Goal: Information Seeking & Learning: Learn about a topic

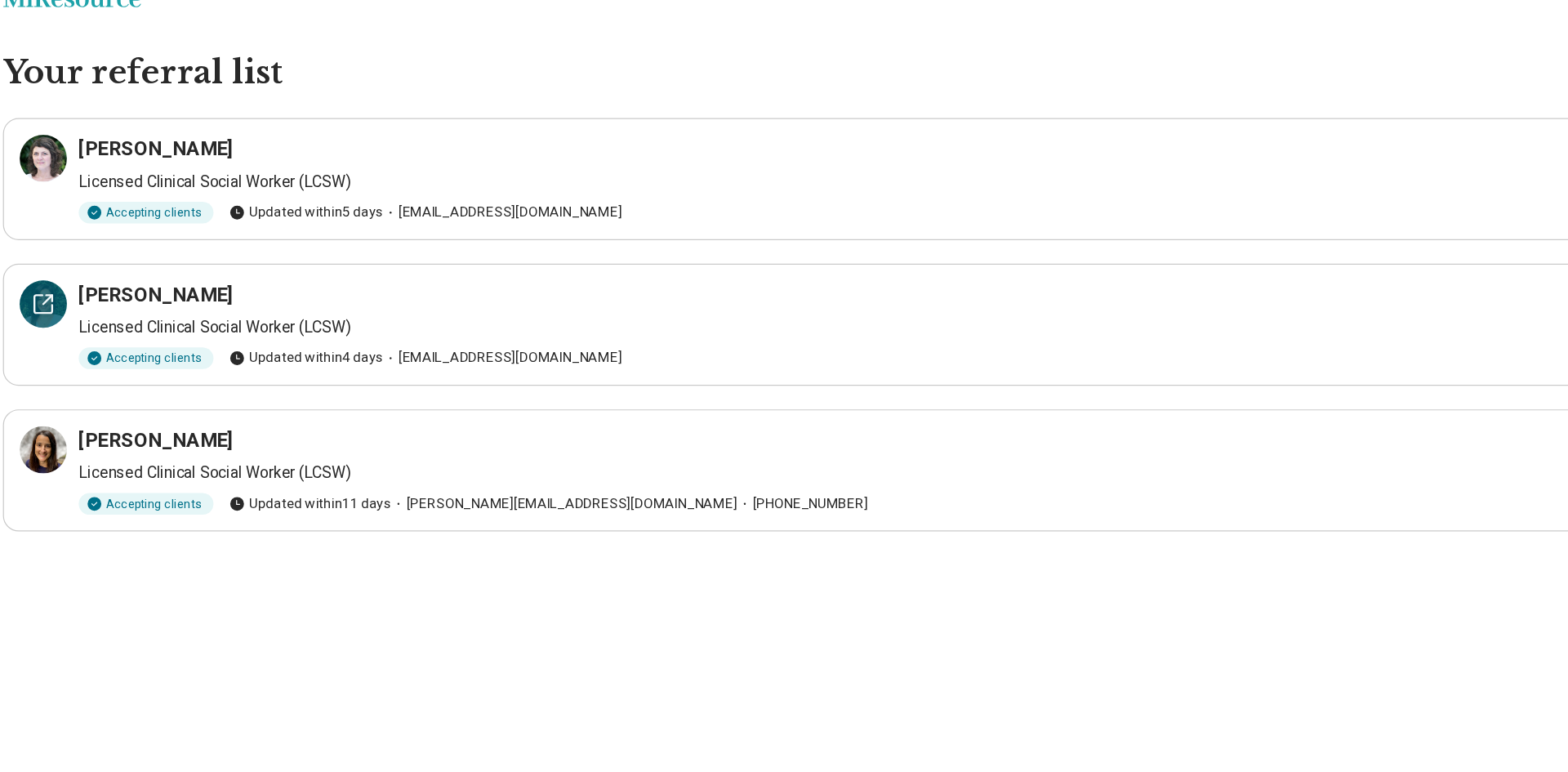
click at [68, 292] on icon at bounding box center [59, 287] width 20 height 20
click at [62, 416] on icon at bounding box center [59, 407] width 20 height 20
click at [54, 161] on icon at bounding box center [59, 165] width 20 height 20
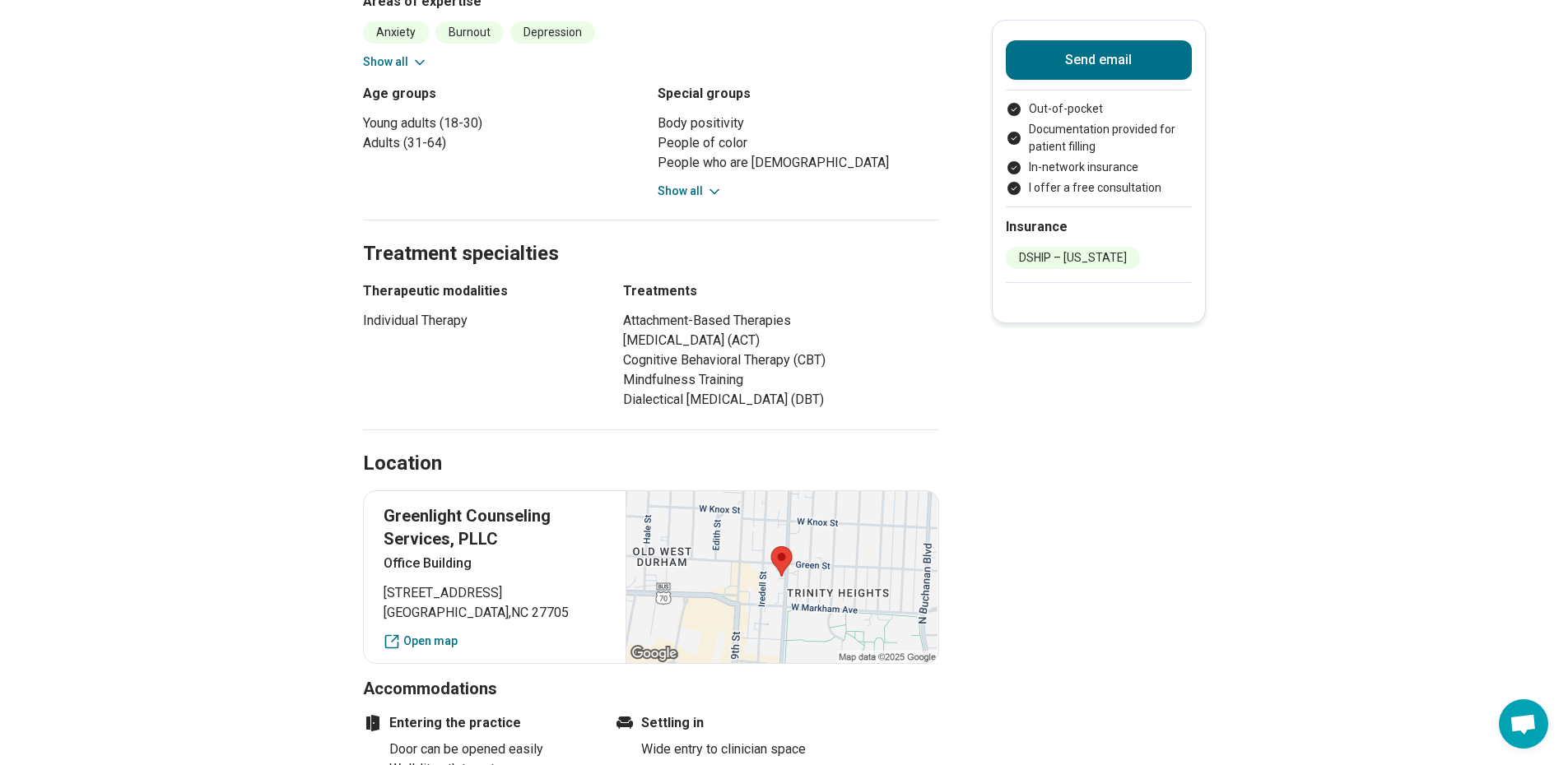
scroll to position [721, 0]
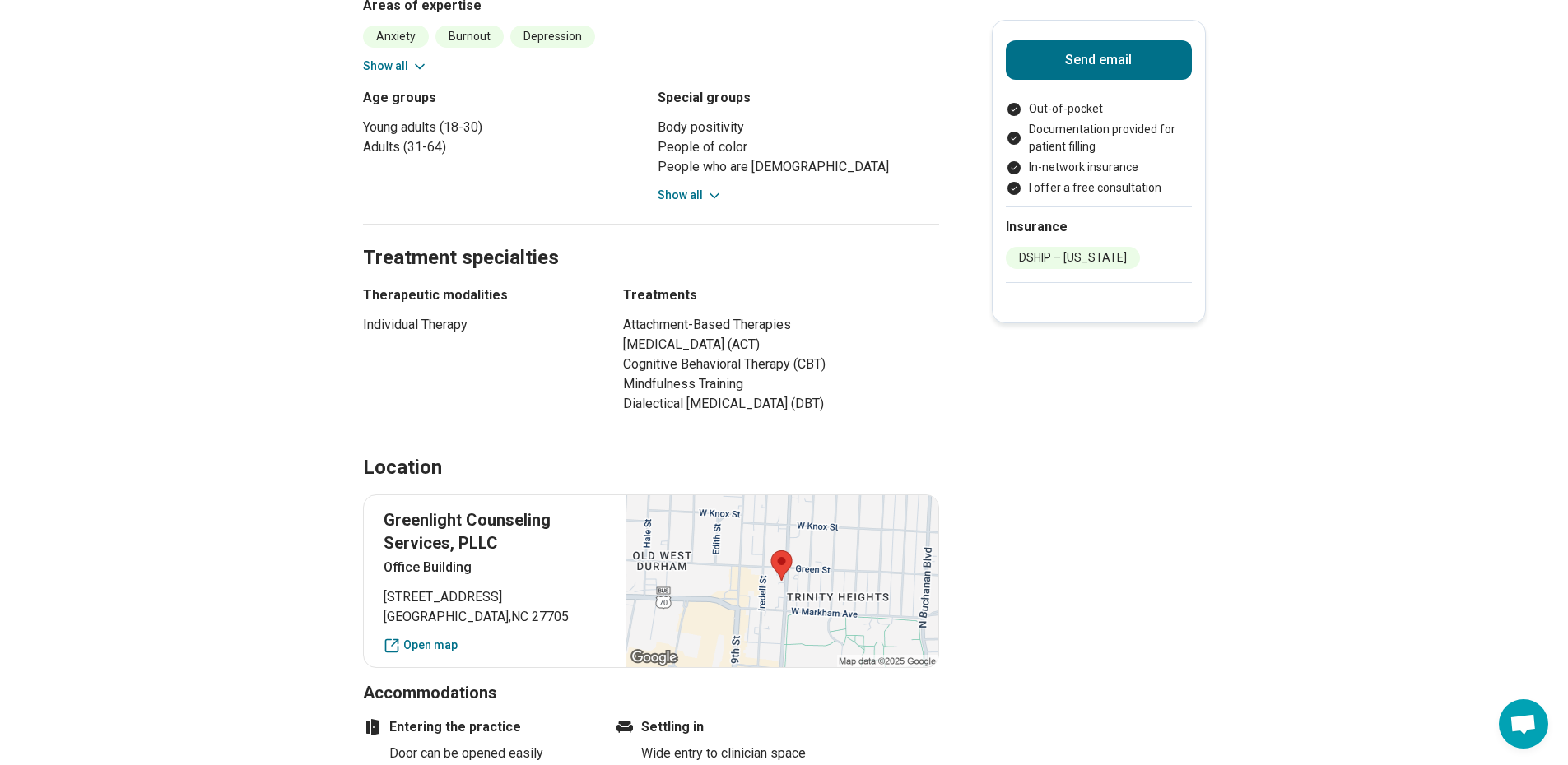
click at [688, 189] on button "Show all" at bounding box center [690, 195] width 65 height 17
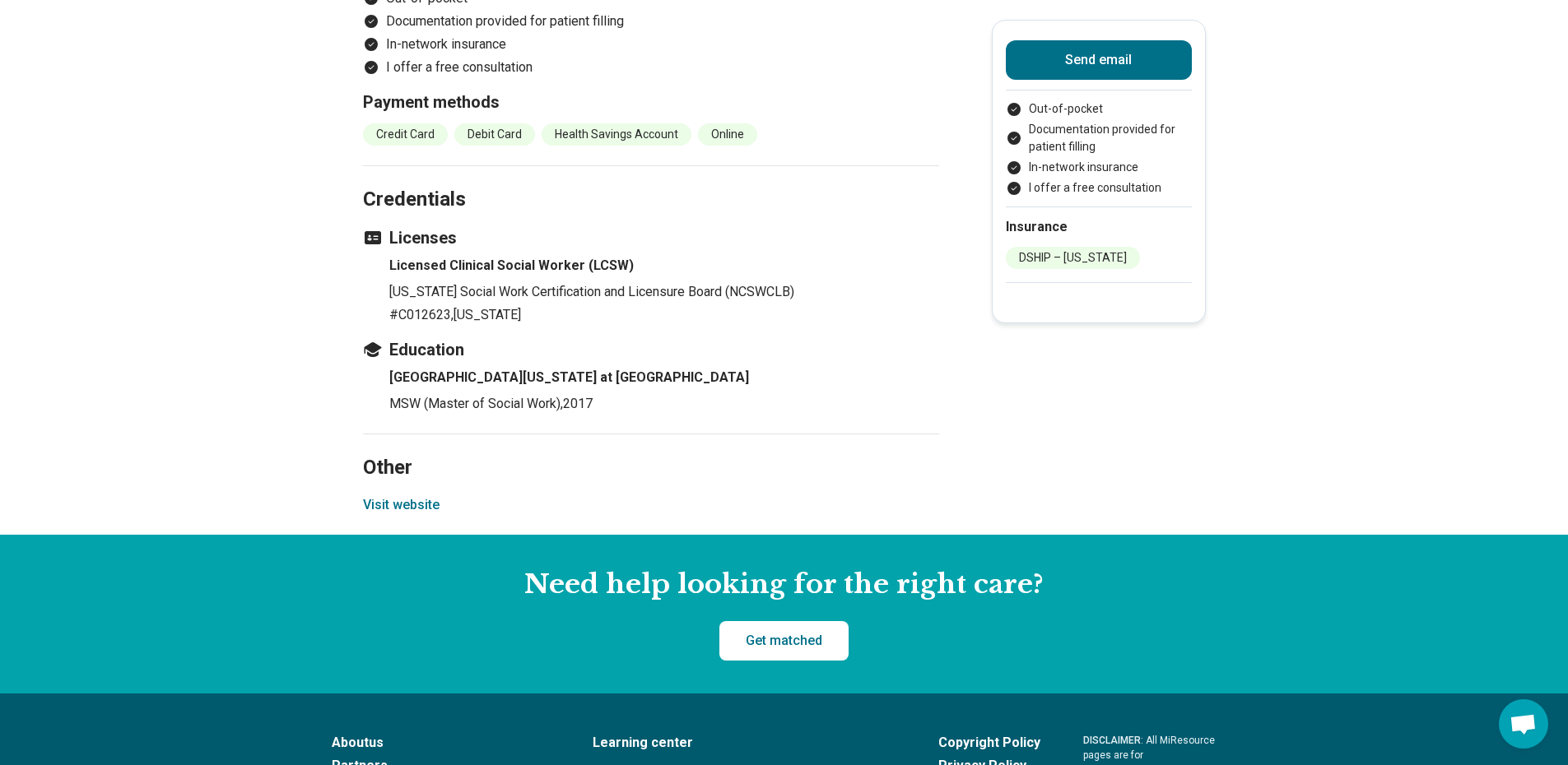
scroll to position [1951, 0]
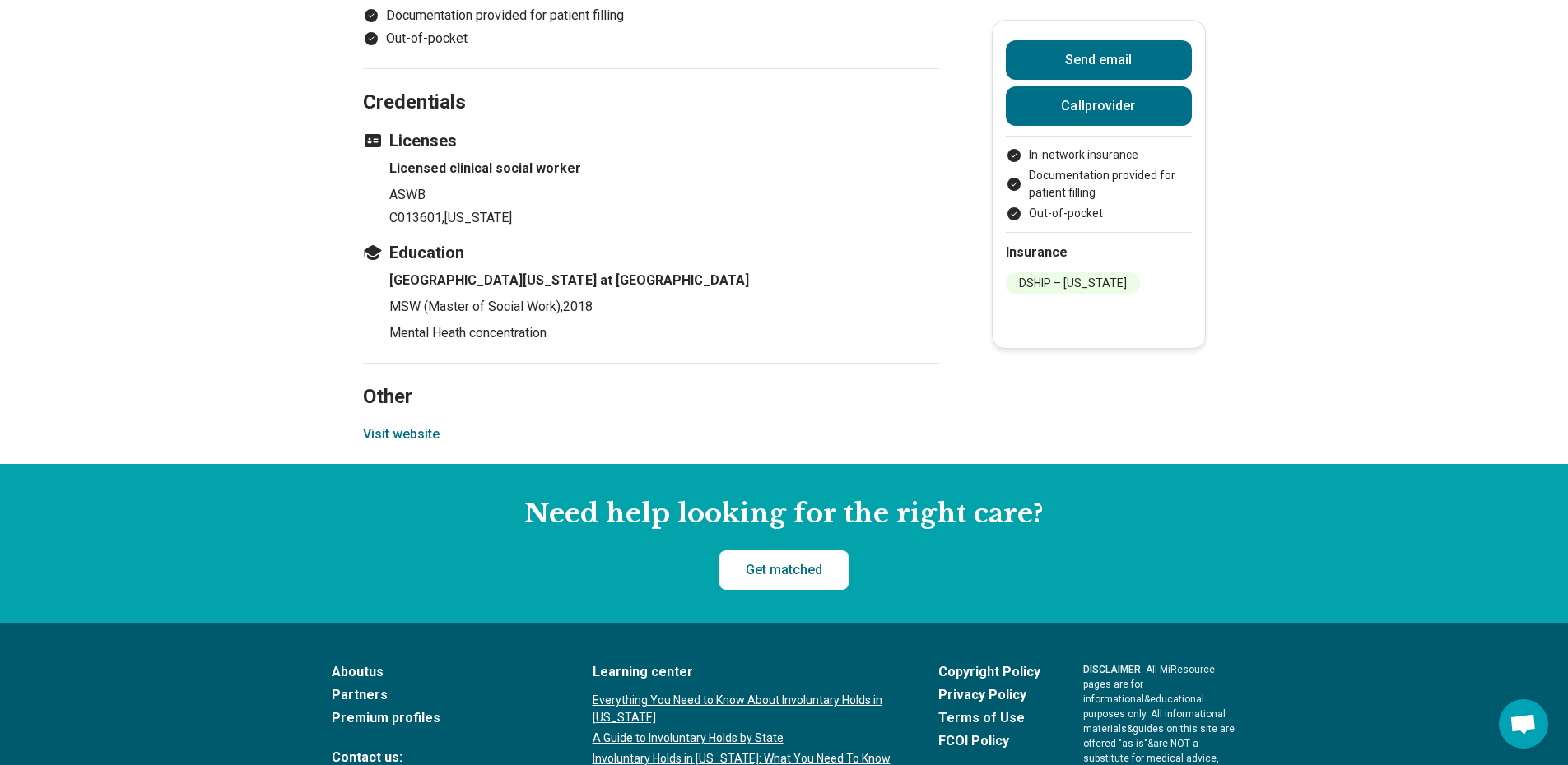
scroll to position [1866, 0]
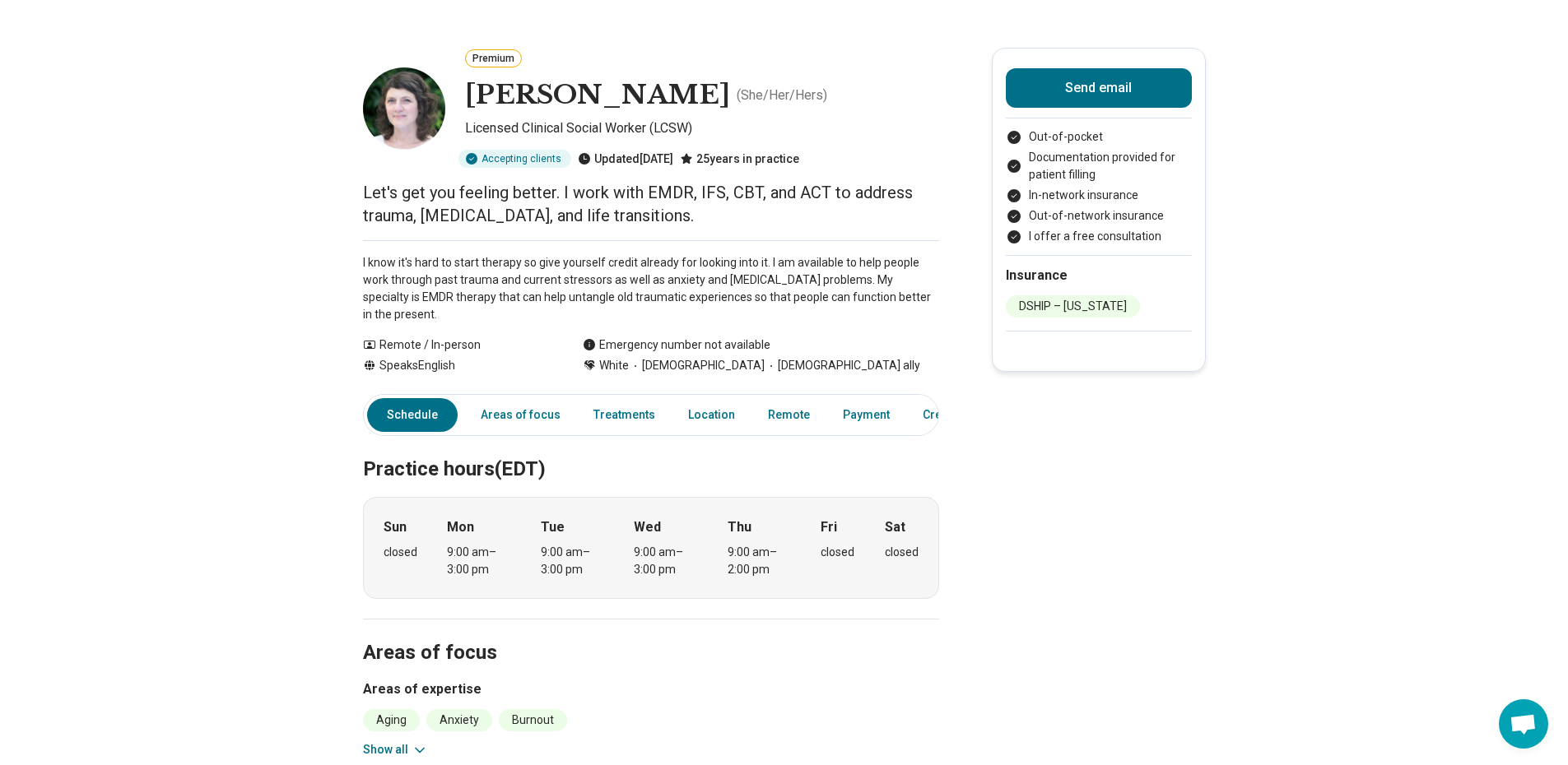
scroll to position [0, 12]
